Goal: Find specific page/section: Find specific page/section

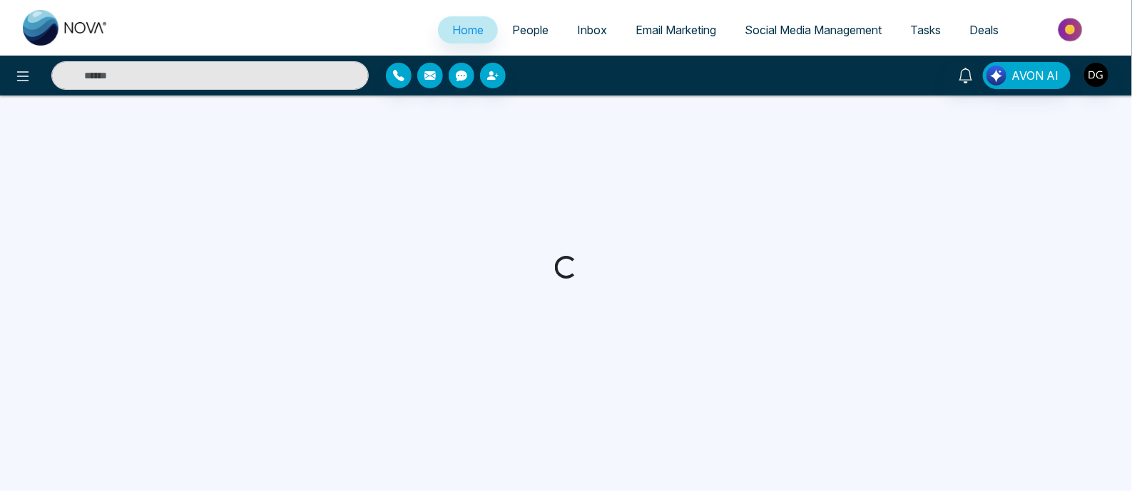
select select "*"
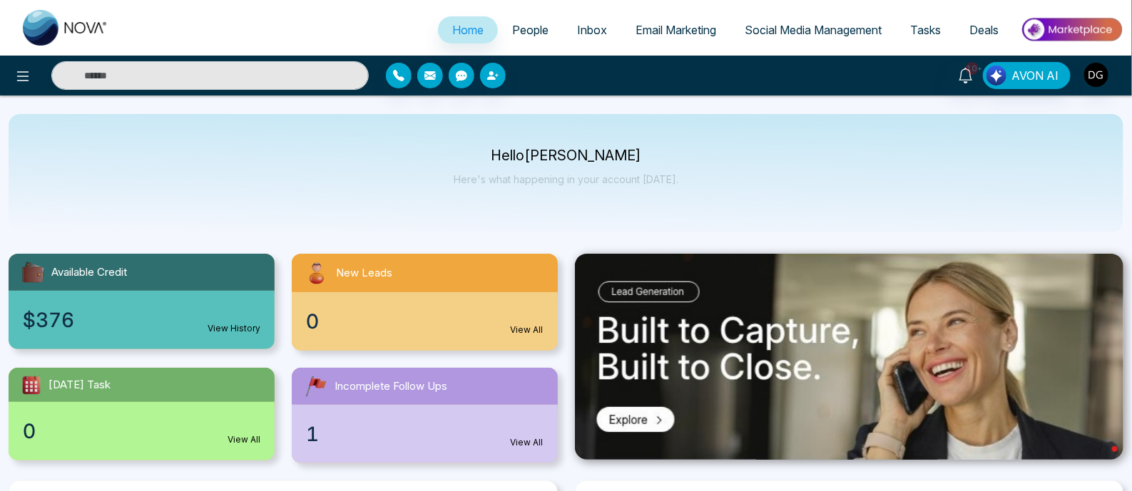
click at [514, 31] on span "People" at bounding box center [530, 30] width 36 height 14
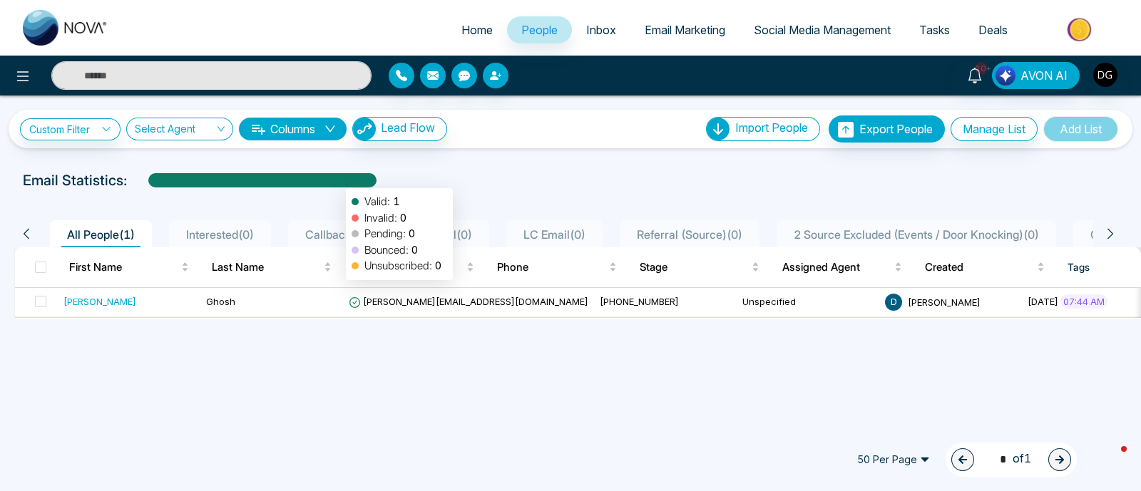
click at [339, 180] on div at bounding box center [262, 185] width 228 height 25
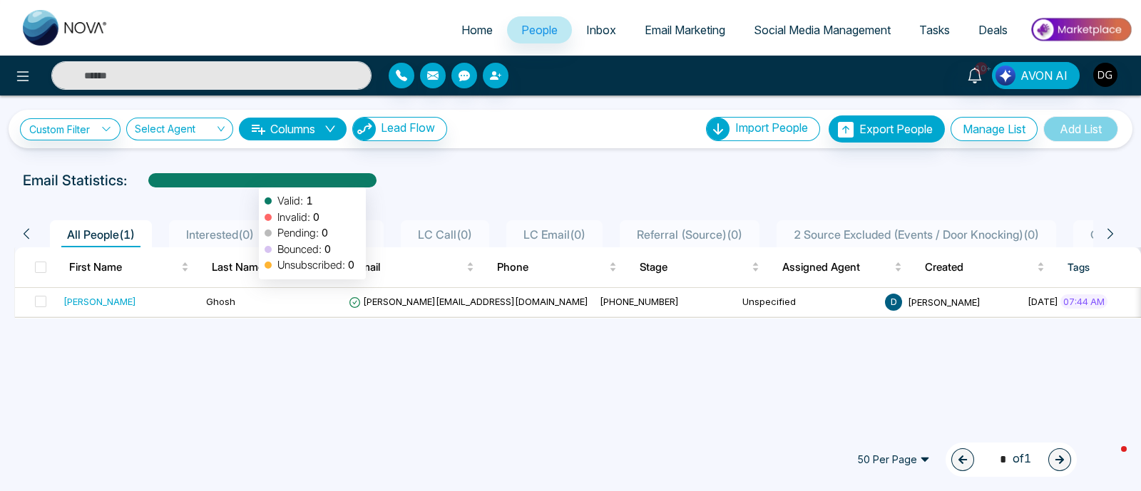
click at [252, 180] on div at bounding box center [262, 185] width 228 height 25
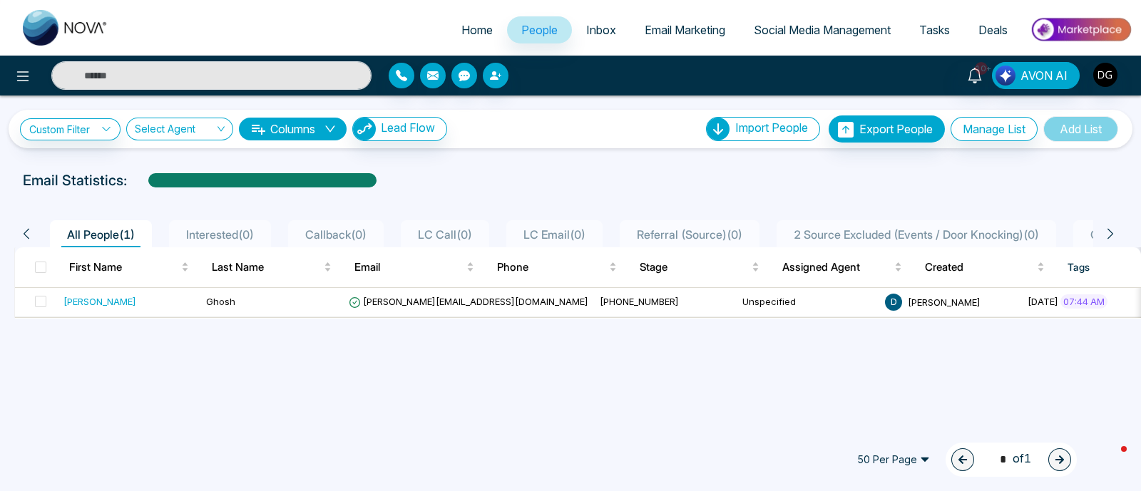
click at [920, 462] on span "50 Per Page" at bounding box center [893, 460] width 93 height 23
click at [898, 439] on div "100 Per Page" at bounding box center [894, 432] width 76 height 16
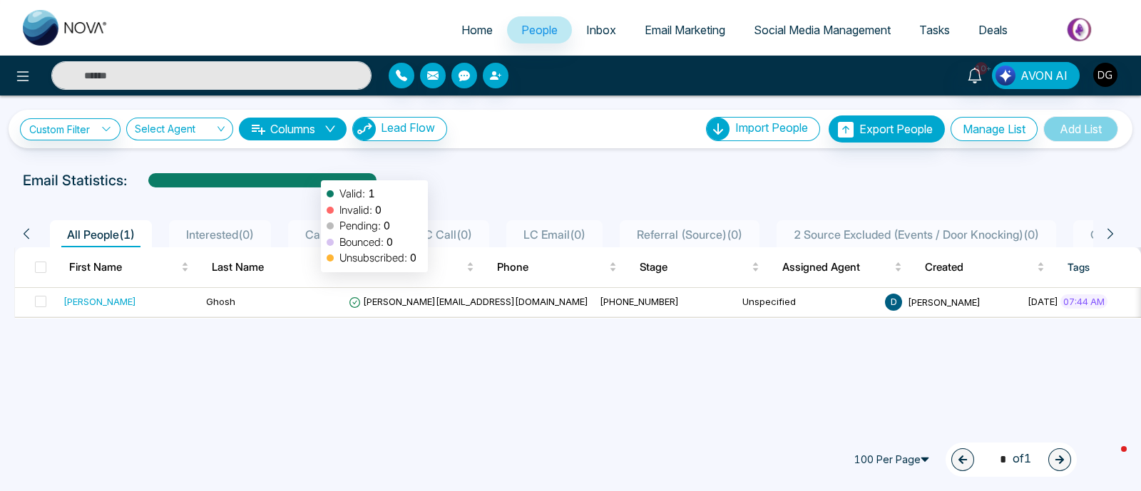
click at [314, 173] on div at bounding box center [262, 185] width 228 height 25
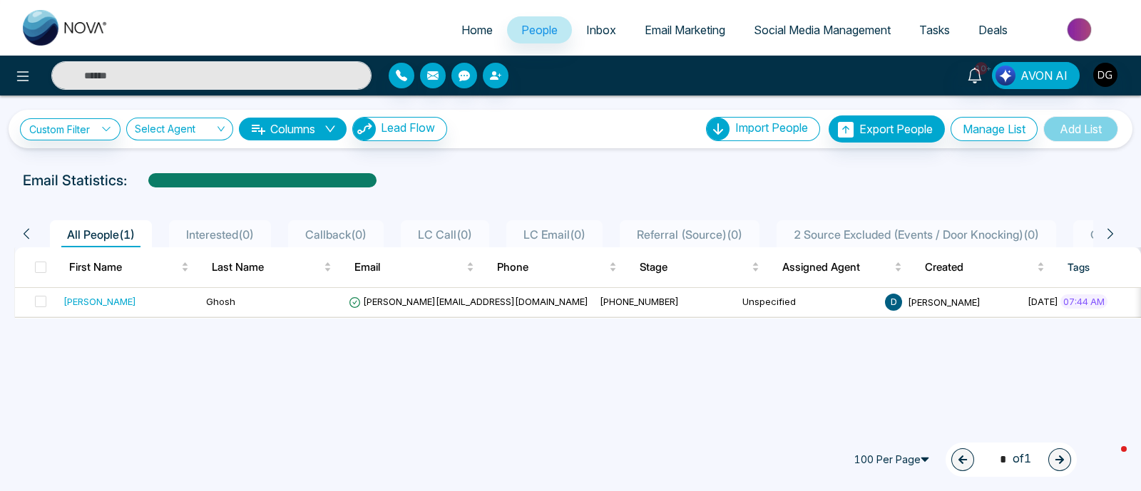
click at [920, 460] on span "100 Per Page" at bounding box center [893, 460] width 93 height 23
click at [883, 429] on div "100 Per Page" at bounding box center [894, 432] width 76 height 16
click at [1030, 459] on span "1 * of 1" at bounding box center [1011, 459] width 40 height 19
click at [991, 459] on input "*" at bounding box center [1001, 459] width 21 height 19
click at [999, 458] on input "*" at bounding box center [1001, 459] width 21 height 19
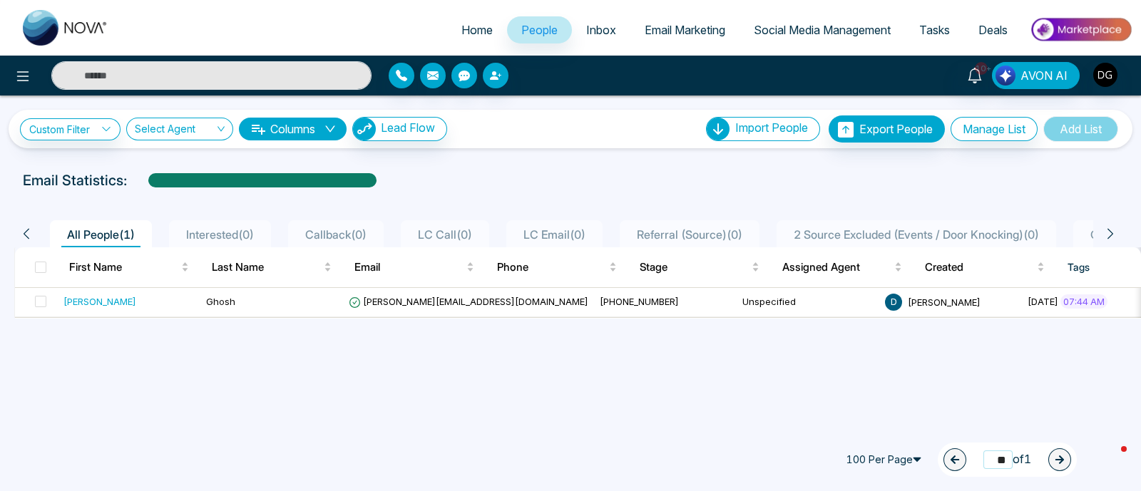
type input "*"
click at [1024, 461] on span "1 * of 1" at bounding box center [1011, 460] width 40 height 19
click at [1002, 453] on input "*" at bounding box center [1001, 460] width 21 height 19
click at [1004, 459] on input "*" at bounding box center [1001, 460] width 21 height 19
click at [1002, 460] on input "*" at bounding box center [1001, 460] width 21 height 19
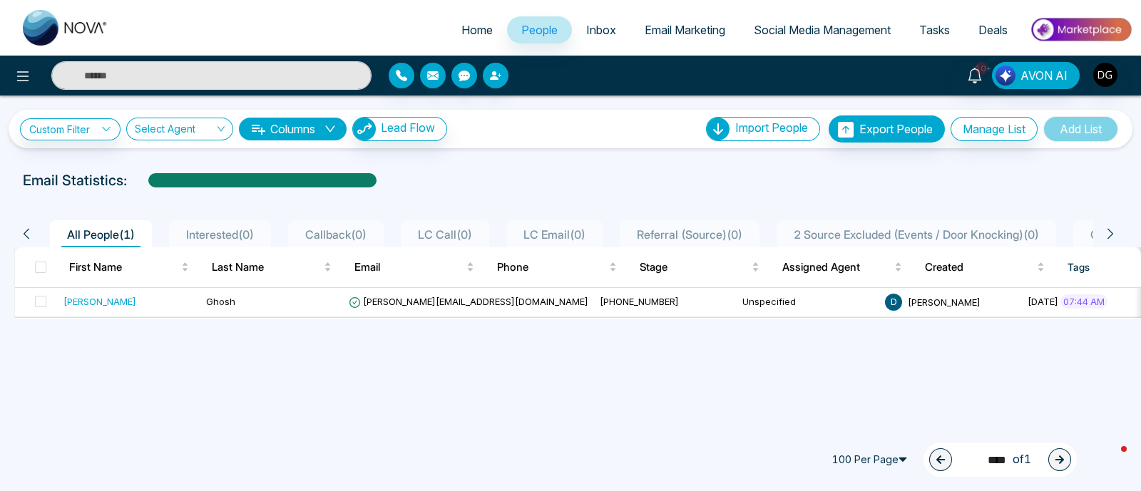
type input "*"
click at [476, 31] on span "Home" at bounding box center [476, 30] width 31 height 14
select select "*"
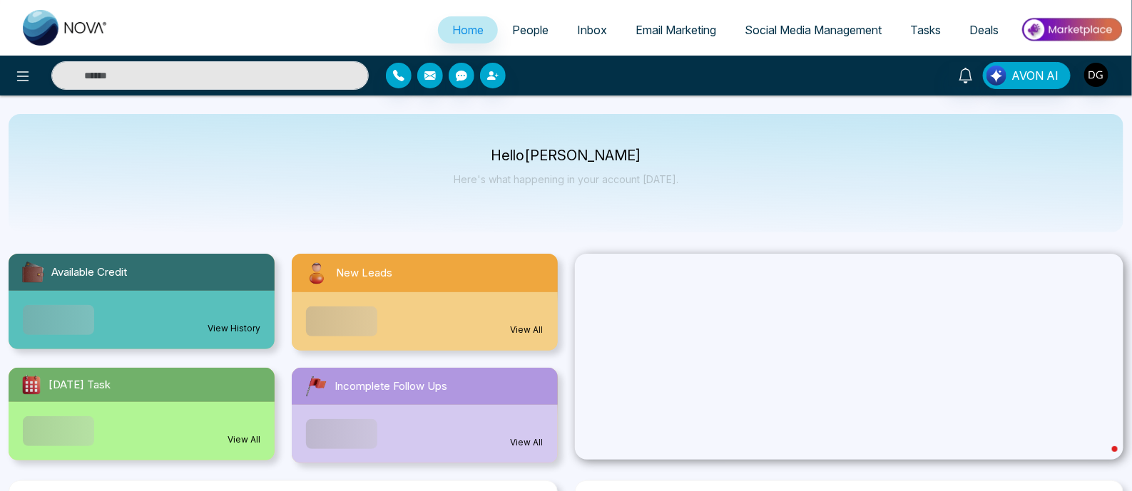
click at [518, 26] on span "People" at bounding box center [530, 30] width 36 height 14
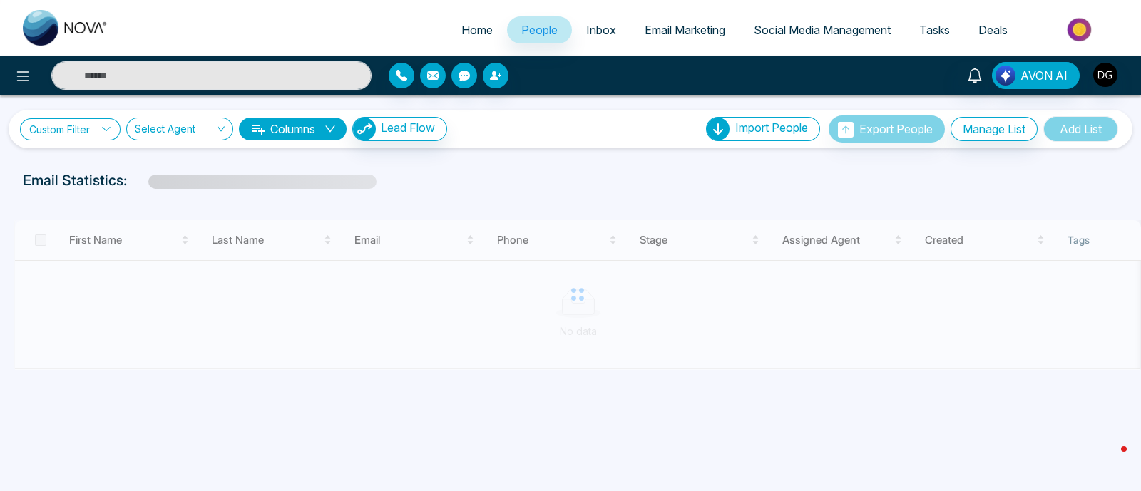
click at [68, 131] on link "Custom Filter" at bounding box center [70, 129] width 101 height 22
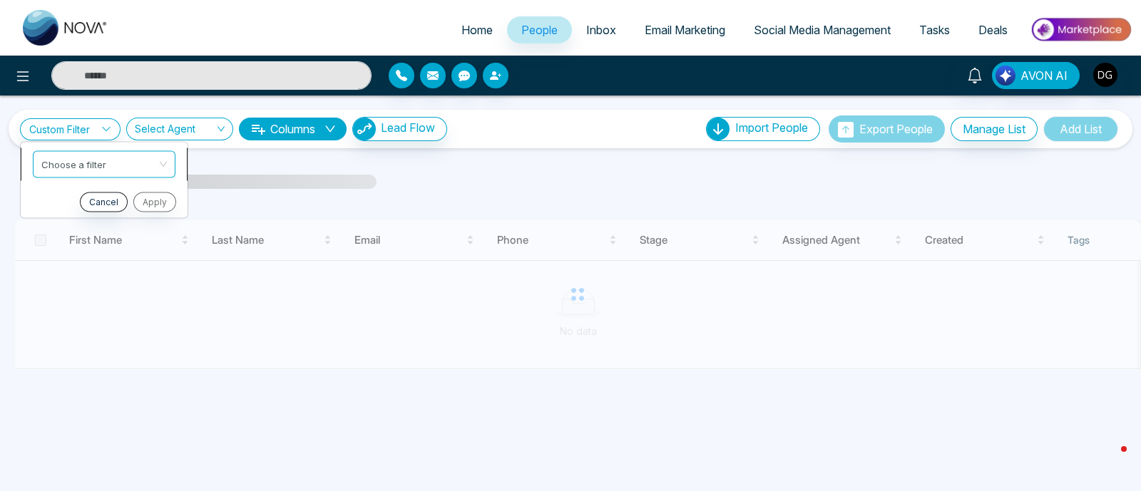
click at [78, 165] on input "search" at bounding box center [99, 161] width 116 height 21
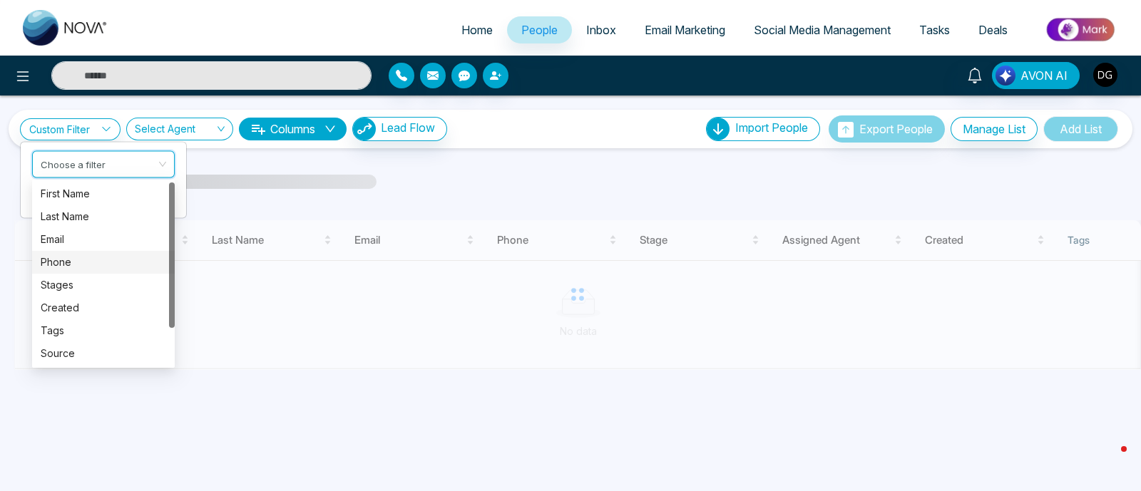
scroll to position [46, 0]
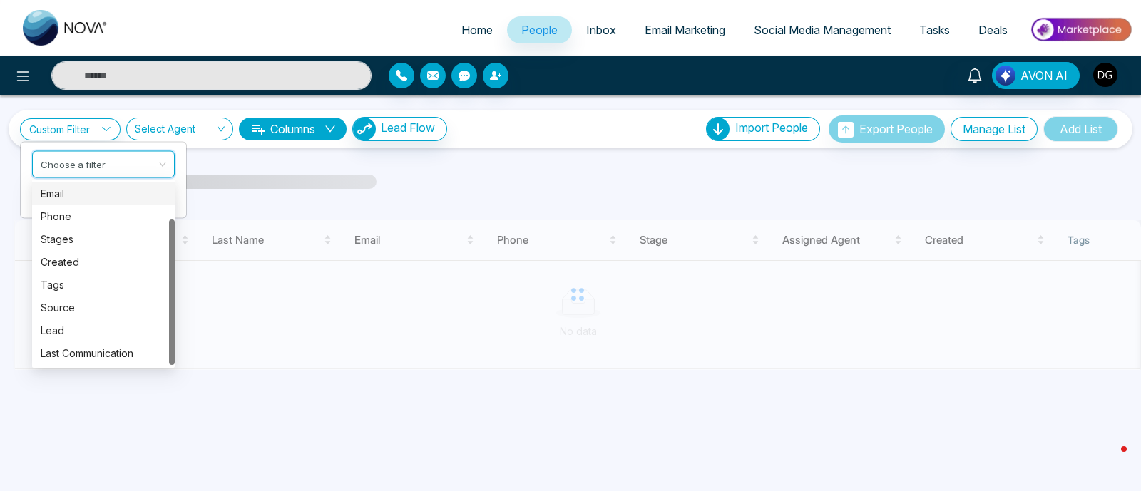
click at [106, 191] on div "Email" at bounding box center [104, 194] width 126 height 16
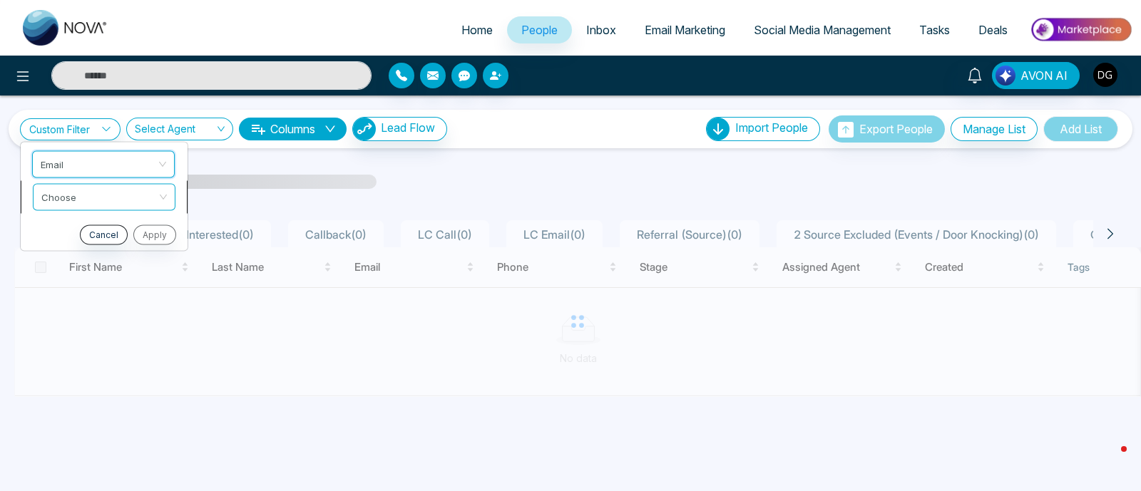
click at [107, 194] on input "search" at bounding box center [99, 194] width 116 height 21
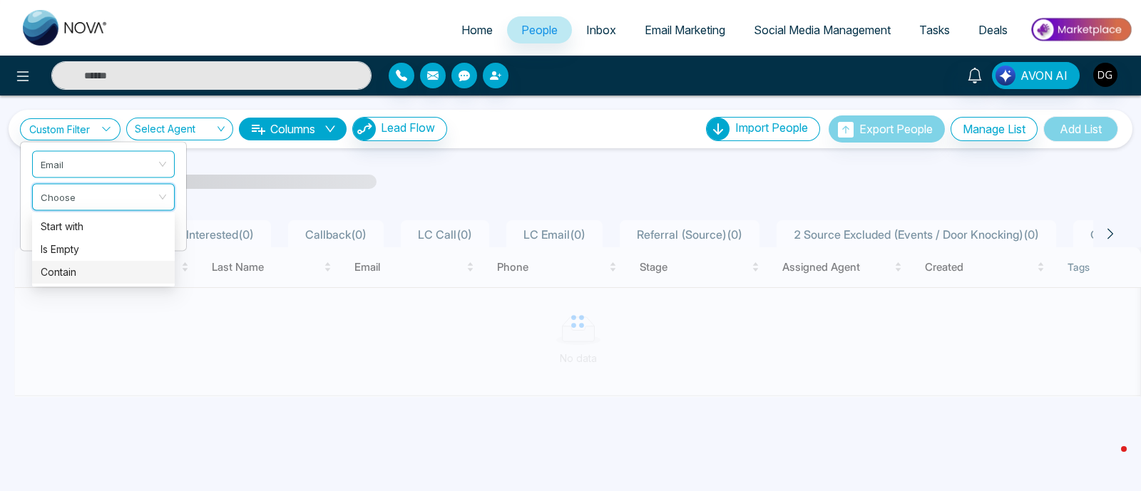
click at [79, 266] on div "Contain" at bounding box center [104, 273] width 126 height 16
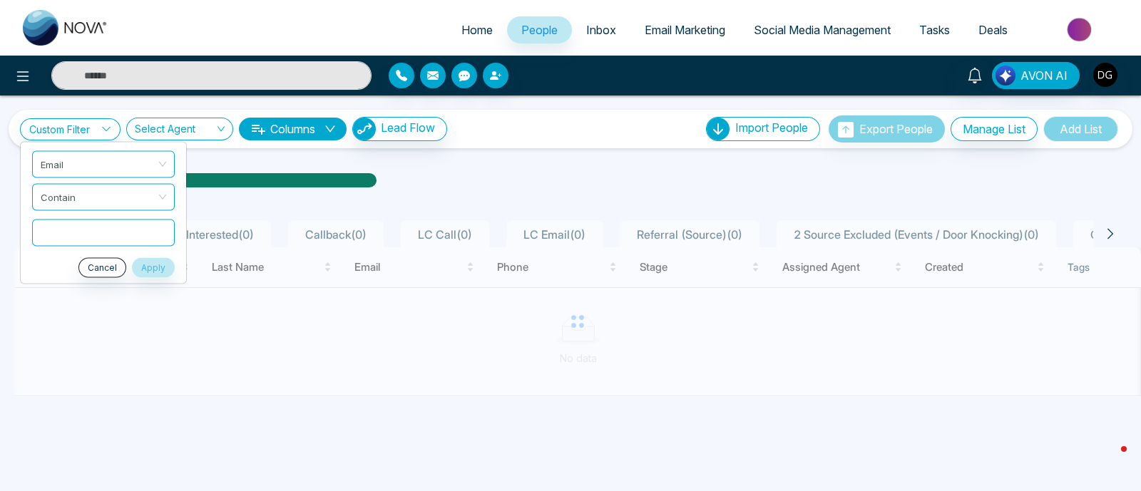
click at [142, 226] on input "text" at bounding box center [103, 232] width 143 height 27
click at [153, 195] on span "Contain" at bounding box center [104, 197] width 126 height 26
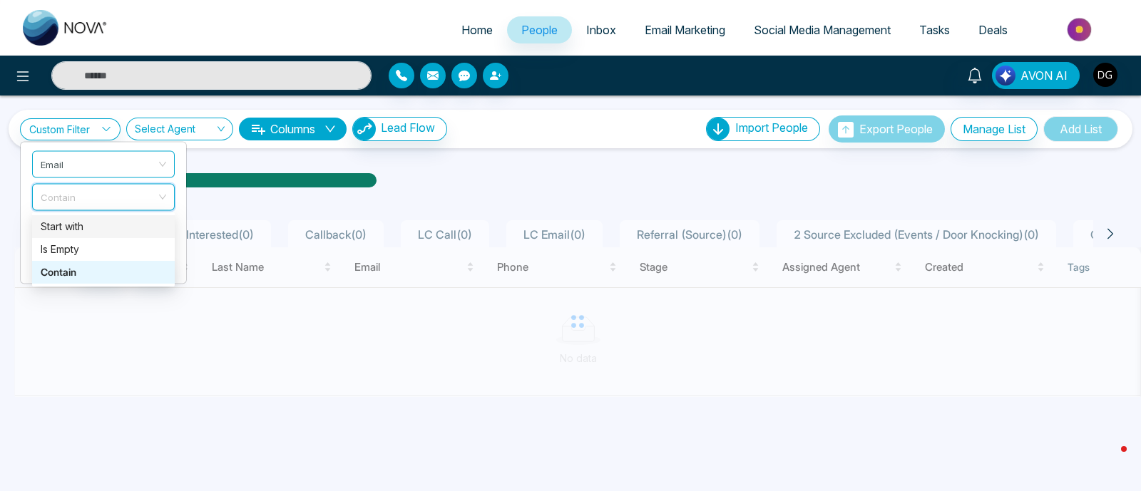
click at [113, 220] on div "Start with" at bounding box center [104, 227] width 126 height 16
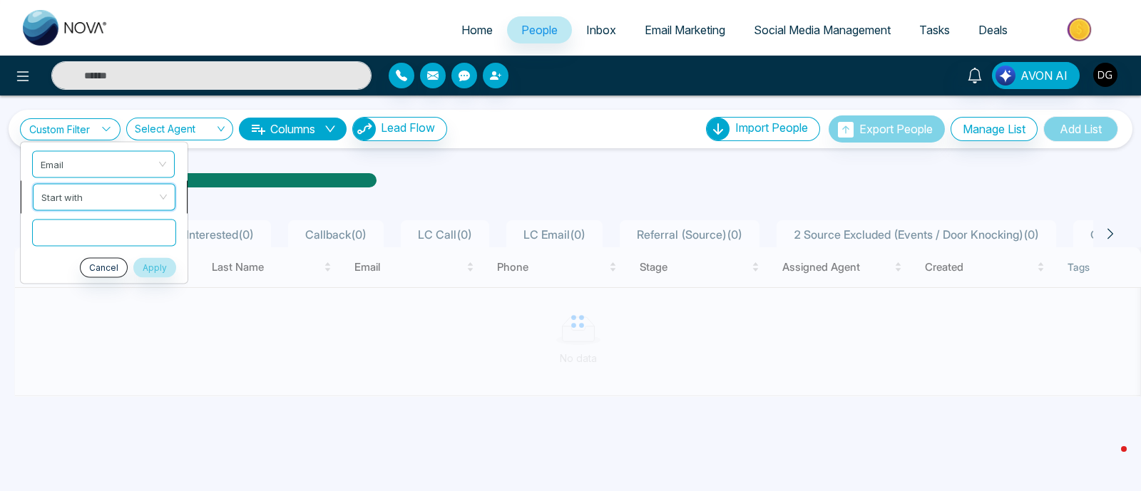
click at [131, 198] on span "Start with" at bounding box center [104, 197] width 126 height 26
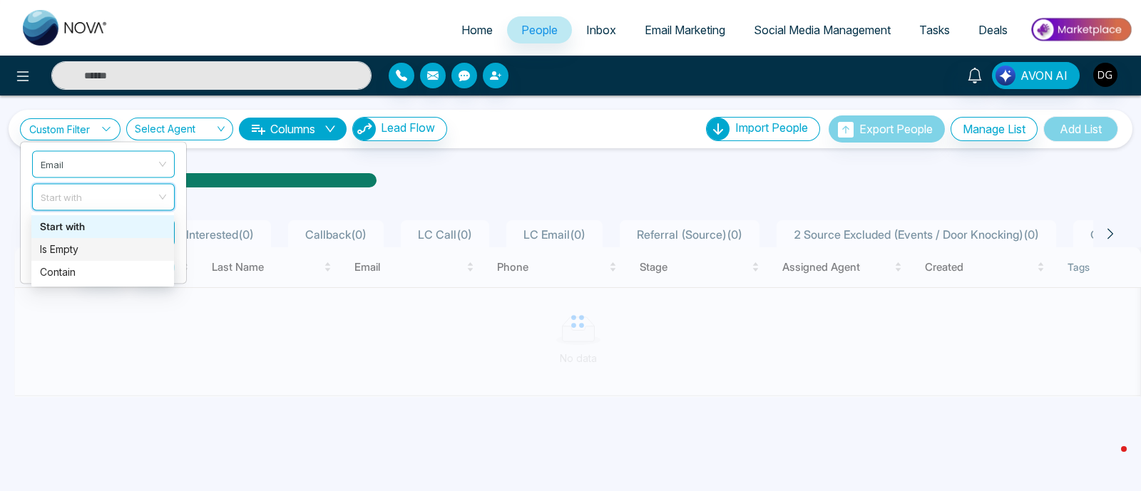
click at [92, 247] on div "Is Empty" at bounding box center [103, 250] width 126 height 16
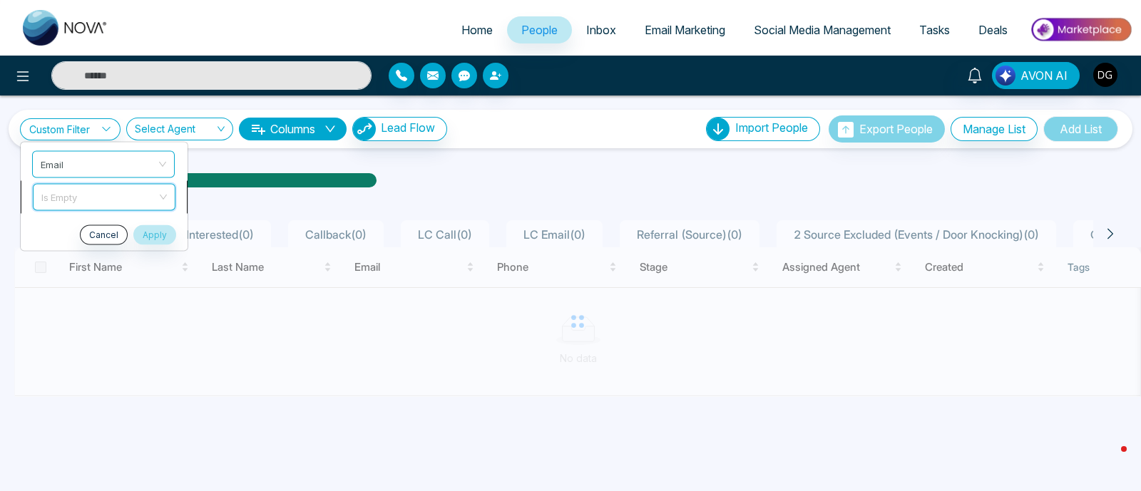
click at [165, 194] on span "Is Empty" at bounding box center [104, 197] width 126 height 26
